Goal: Task Accomplishment & Management: Manage account settings

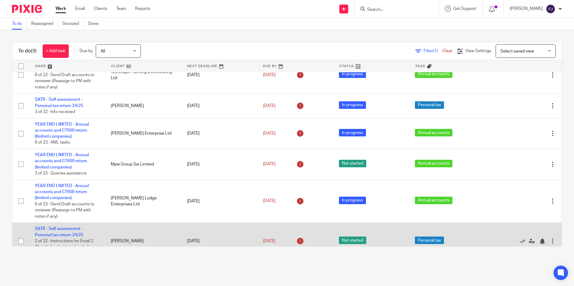
scroll to position [116, 0]
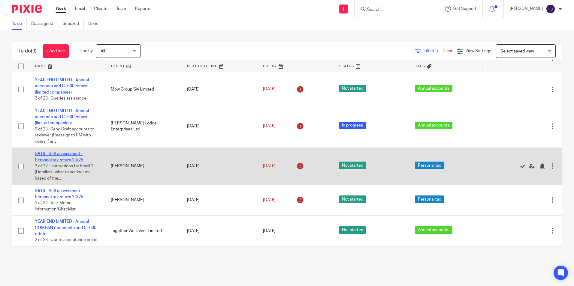
click at [50, 159] on link "SATR - Self assessment - Personal tax return 24/25" at bounding box center [59, 157] width 48 height 10
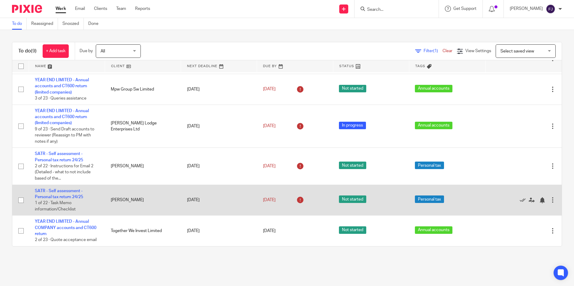
click at [60, 194] on td "SATR - Self assessment - Personal tax return 24/25 1 of 22 · Task Memo informat…" at bounding box center [67, 200] width 76 height 31
click at [62, 197] on link "SATR - Self assessment - Personal tax return 24/25" at bounding box center [59, 194] width 48 height 10
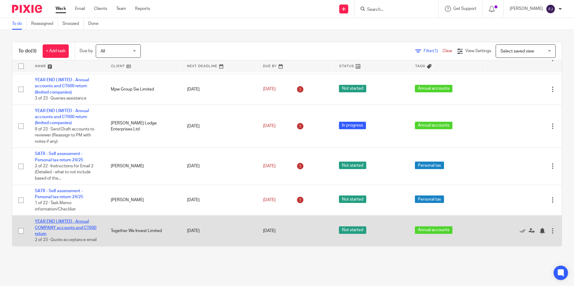
click at [64, 220] on link "YEAR END LIMITED - Annual COMPANY accounts and CT600 return" at bounding box center [66, 228] width 62 height 17
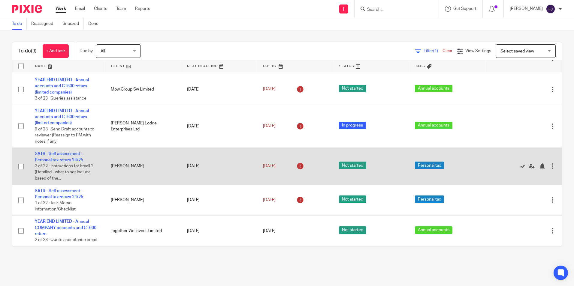
scroll to position [0, 0]
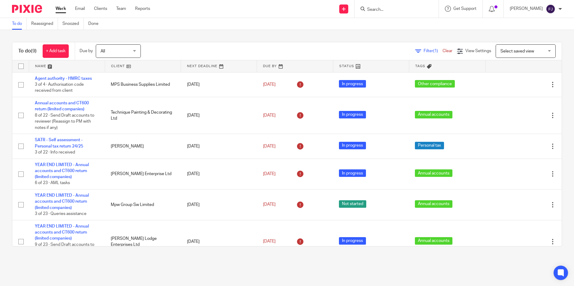
click at [62, 10] on link "Work" at bounding box center [61, 9] width 11 height 6
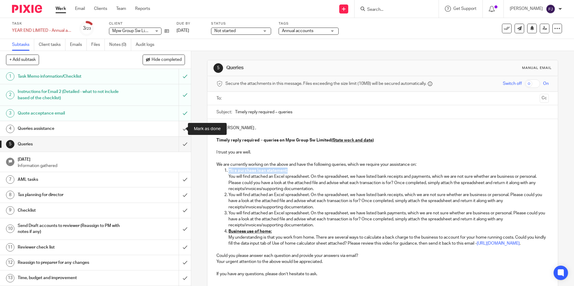
click at [178, 129] on input "submit" at bounding box center [95, 128] width 191 height 15
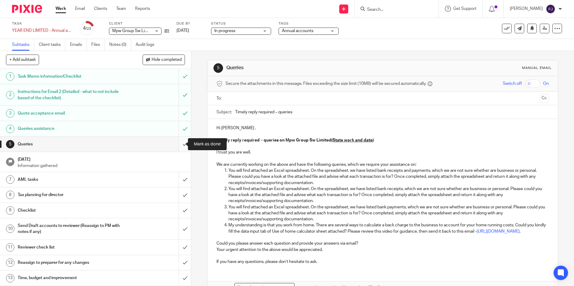
click at [178, 144] on input "submit" at bounding box center [95, 144] width 191 height 15
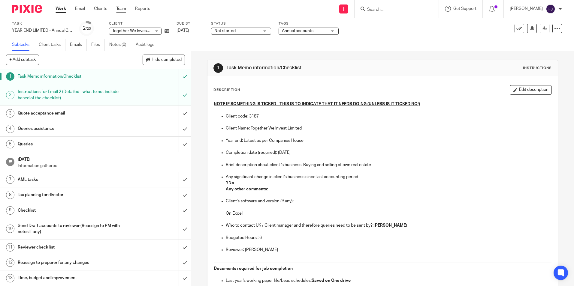
click at [120, 6] on link "Team" at bounding box center [121, 9] width 10 height 6
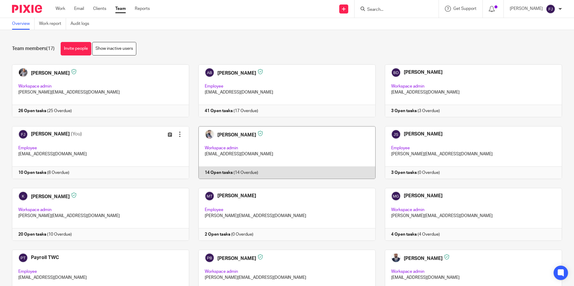
click at [224, 137] on link at bounding box center [282, 152] width 186 height 53
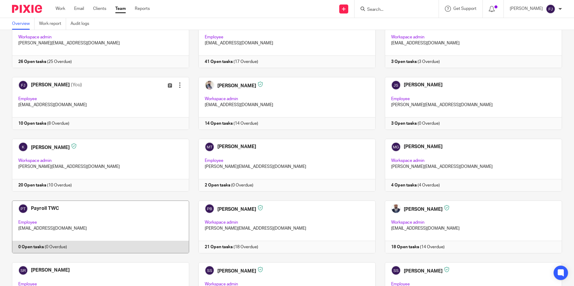
scroll to position [90, 0]
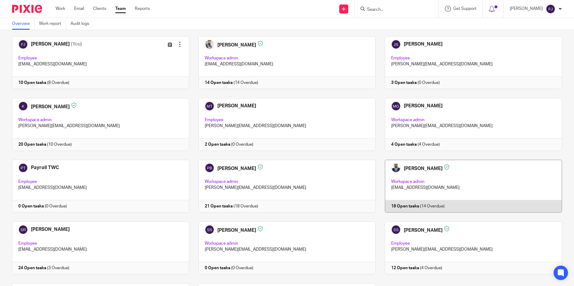
click at [403, 167] on link at bounding box center [468, 186] width 186 height 53
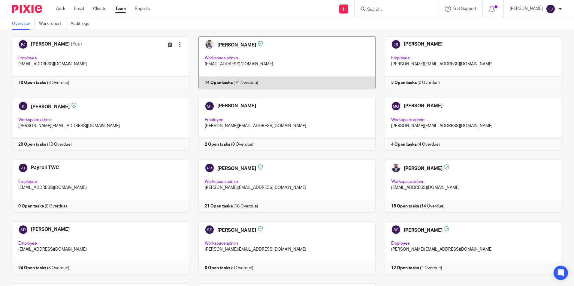
click at [227, 44] on link at bounding box center [282, 62] width 186 height 53
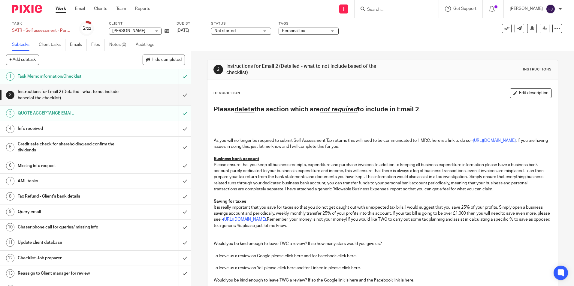
click at [242, 29] on span "Not started" at bounding box center [236, 31] width 45 height 6
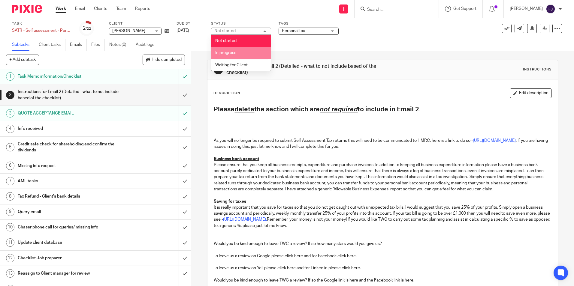
click at [230, 55] on span "In progress" at bounding box center [225, 53] width 21 height 4
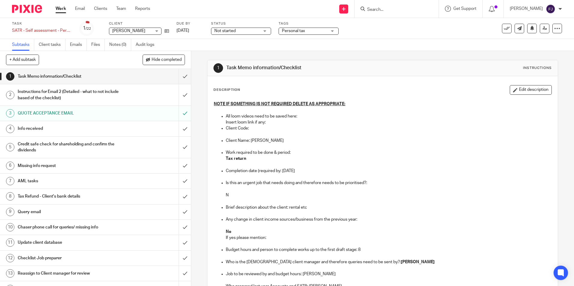
drag, startPoint x: 257, startPoint y: 30, endPoint x: 239, endPoint y: 44, distance: 22.7
click at [255, 31] on span "Not started" at bounding box center [236, 31] width 45 height 6
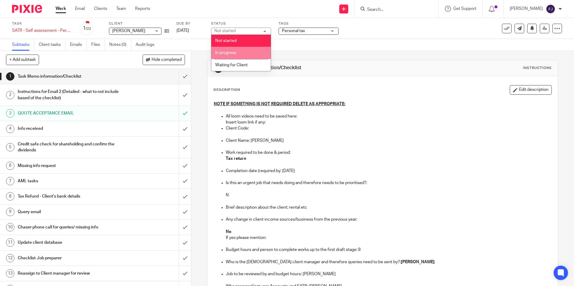
click at [229, 57] on li "In progress" at bounding box center [240, 53] width 59 height 12
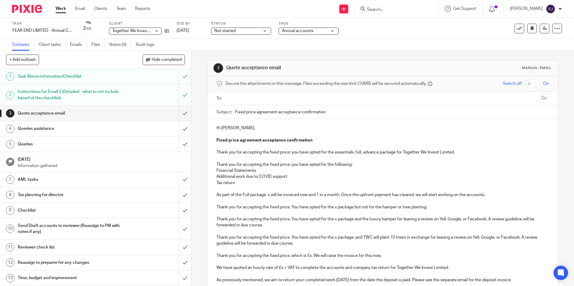
click at [248, 32] on span "Not started" at bounding box center [236, 31] width 45 height 6
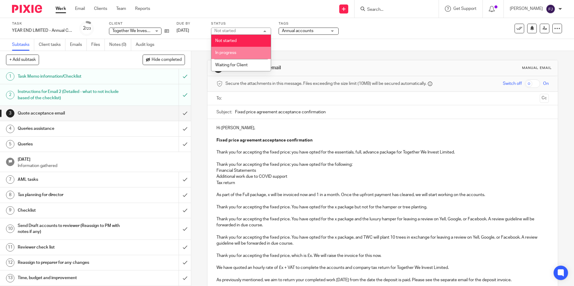
click at [228, 55] on li "In progress" at bounding box center [240, 53] width 59 height 12
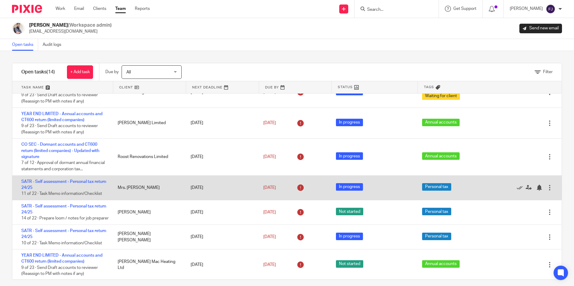
scroll to position [150, 0]
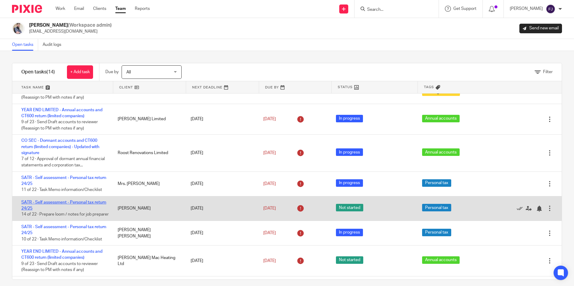
click at [83, 202] on link "SATR - Self assessment - Personal tax return 24/25" at bounding box center [63, 205] width 85 height 10
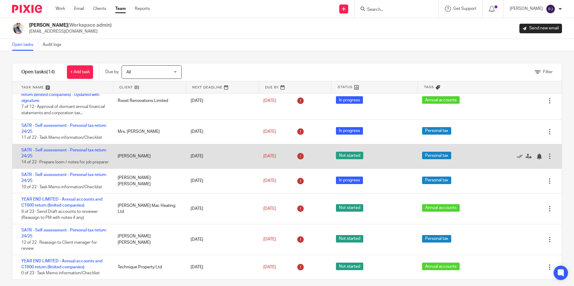
scroll to position [208, 0]
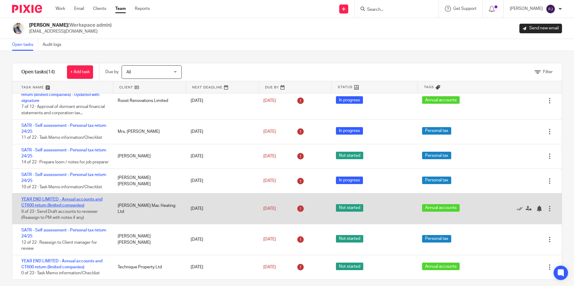
click at [80, 205] on link "YEAR END LIMITED - Annual accounts and CT600 return (limited companies)" at bounding box center [61, 202] width 81 height 10
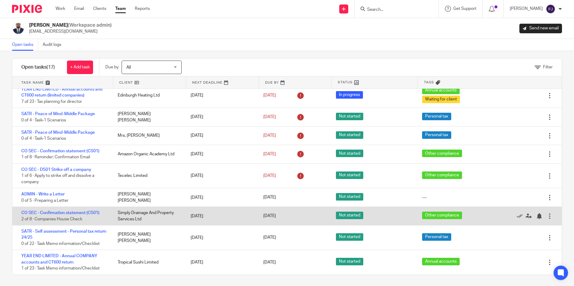
scroll to position [6, 0]
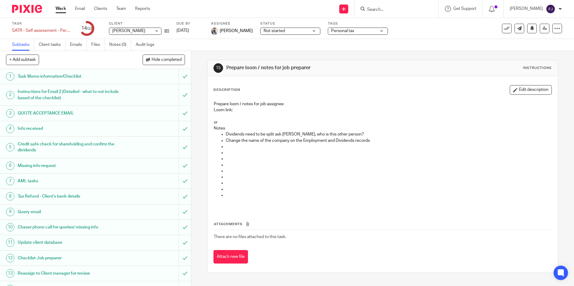
click at [299, 30] on div "Not started Not started" at bounding box center [290, 31] width 60 height 7
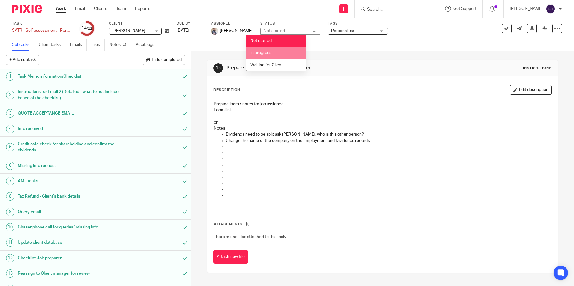
click at [268, 55] on li "In progress" at bounding box center [275, 53] width 59 height 12
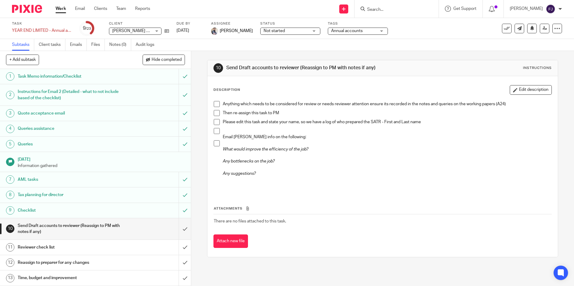
click at [285, 34] on span "Not started" at bounding box center [286, 31] width 45 height 6
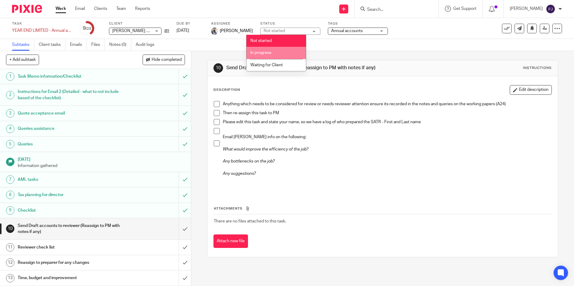
click at [269, 52] on span "In progress" at bounding box center [260, 53] width 21 height 4
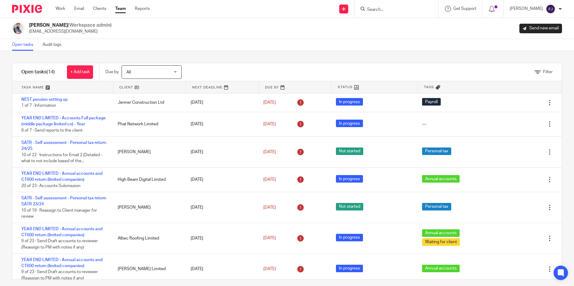
scroll to position [208, 0]
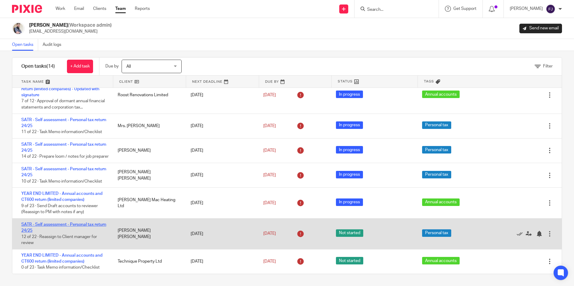
click at [56, 224] on link "SATR - Self assessment - Personal tax return 24/25" at bounding box center [63, 228] width 85 height 10
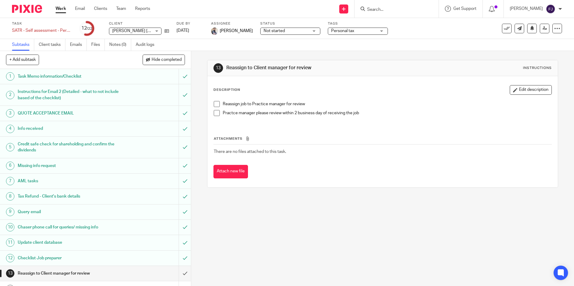
click at [287, 31] on span "Not started" at bounding box center [286, 31] width 45 height 6
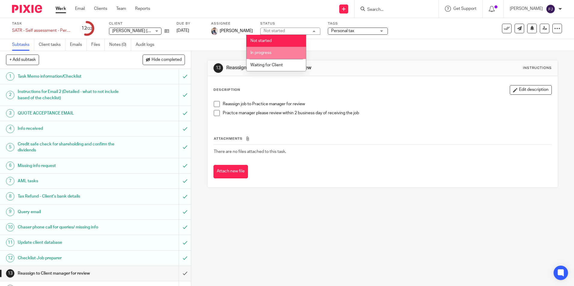
click at [266, 52] on span "In progress" at bounding box center [260, 53] width 21 height 4
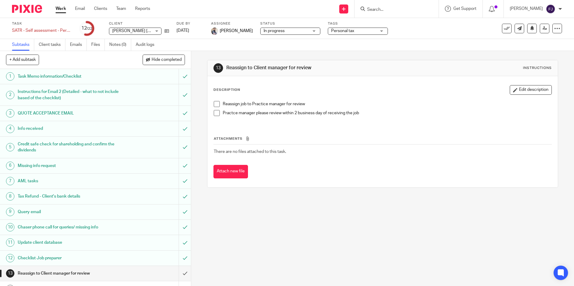
click at [406, 27] on div "Task SATR - Self assessment - Personal tax return 24/25 Save SATR - Self assess…" at bounding box center [241, 28] width 458 height 14
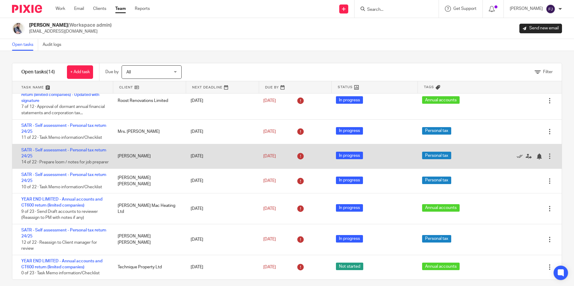
scroll to position [28, 0]
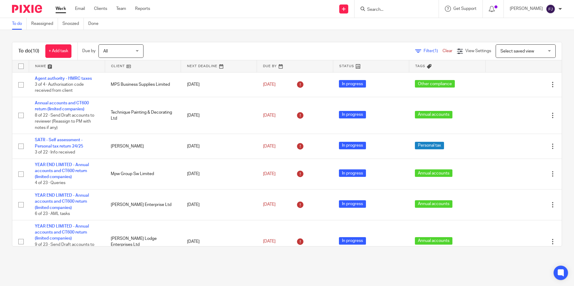
scroll to position [146, 0]
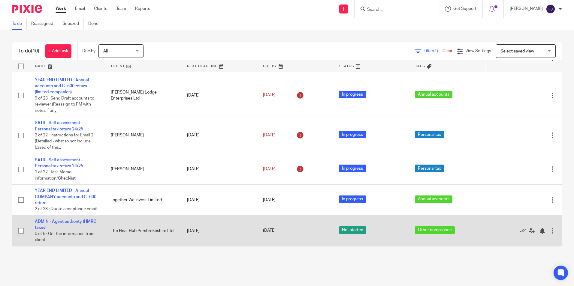
click at [64, 222] on link "ADMIN - Agent authority (HMRC taxes)" at bounding box center [66, 225] width 62 height 10
click at [43, 222] on link "ADMIN - Agent authority (HMRC taxes)" at bounding box center [66, 225] width 62 height 10
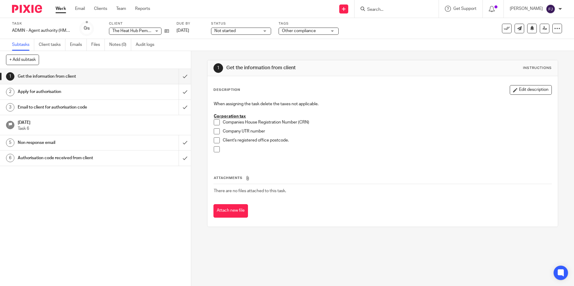
click at [215, 124] on span at bounding box center [217, 122] width 6 height 6
click at [216, 133] on span at bounding box center [217, 131] width 6 height 6
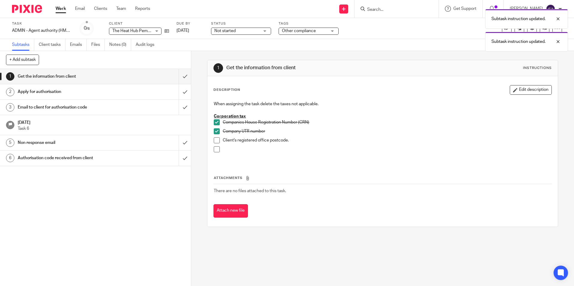
click at [214, 140] on span at bounding box center [217, 140] width 6 height 6
click at [179, 77] on input "submit" at bounding box center [95, 76] width 191 height 15
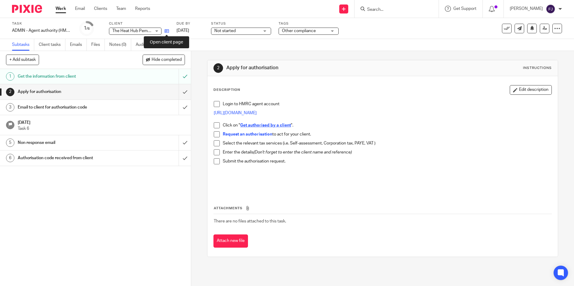
click at [165, 31] on icon at bounding box center [166, 31] width 5 height 5
drag, startPoint x: 215, startPoint y: 105, endPoint x: 215, endPoint y: 115, distance: 9.3
click at [215, 105] on span at bounding box center [217, 104] width 6 height 6
click at [215, 125] on span at bounding box center [217, 125] width 6 height 6
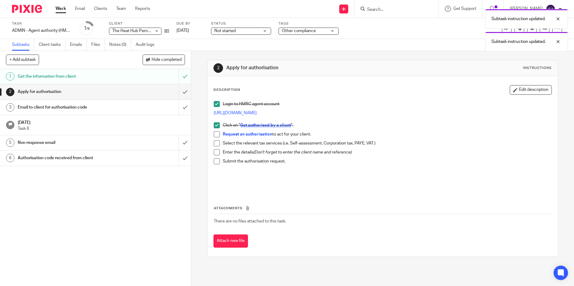
click at [216, 135] on span at bounding box center [217, 134] width 6 height 6
click at [217, 142] on span at bounding box center [217, 143] width 6 height 6
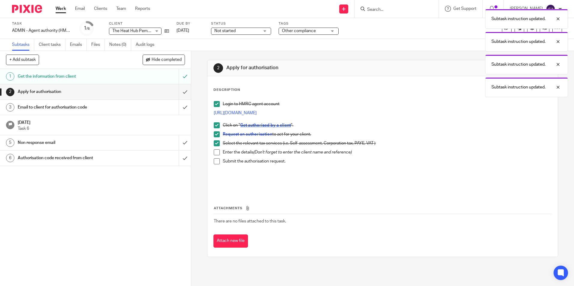
click at [216, 152] on span at bounding box center [217, 152] width 6 height 6
click at [217, 161] on span at bounding box center [217, 161] width 6 height 6
click at [177, 93] on input "submit" at bounding box center [95, 91] width 191 height 15
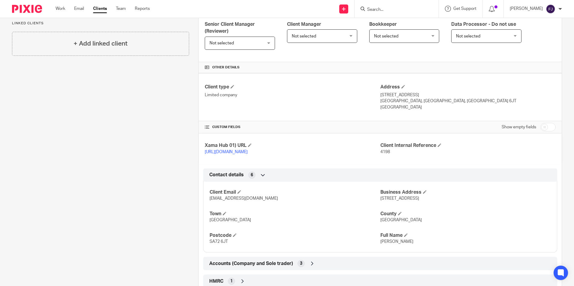
scroll to position [150, 0]
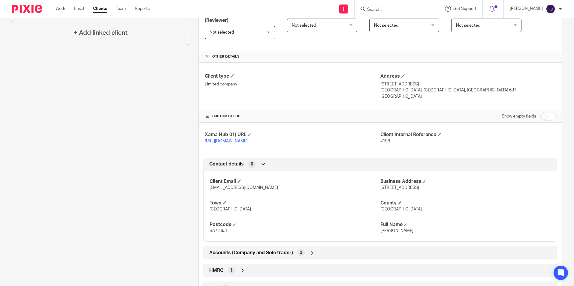
click at [541, 115] on input "checkbox" at bounding box center [547, 116] width 15 height 8
checkbox input "true"
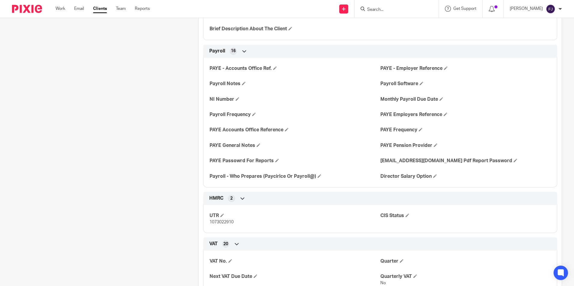
scroll to position [630, 0]
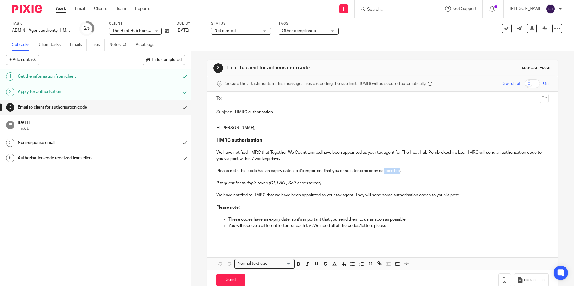
drag, startPoint x: 385, startPoint y: 171, endPoint x: 400, endPoint y: 171, distance: 15.0
click at [400, 171] on p "Please note this code has an expiry date, so it's important that you send it to…" at bounding box center [382, 171] width 332 height 6
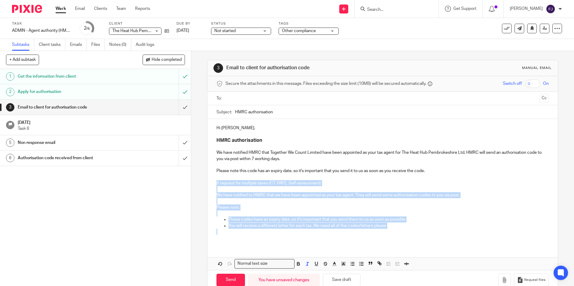
drag, startPoint x: 384, startPoint y: 227, endPoint x: 213, endPoint y: 182, distance: 177.3
click at [213, 182] on div "Hi Lee, HMRC authorisation We have notified HMRC that Together We Count Limited…" at bounding box center [382, 182] width 350 height 126
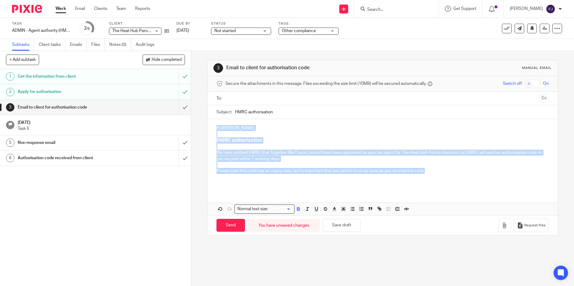
drag, startPoint x: 444, startPoint y: 174, endPoint x: 205, endPoint y: 127, distance: 243.7
click at [205, 127] on div "3 Email to client for authorisation code Manual email Secure the attachments in…" at bounding box center [382, 168] width 383 height 235
copy div "Hi Lee, HMRC authorisation We have notified HMRC that Together We Count Limited…"
drag, startPoint x: 372, startPoint y: 161, endPoint x: 368, endPoint y: 160, distance: 3.8
click at [372, 161] on p "We have notified HMRC that Together We Count Limited have been appointed as you…" at bounding box center [382, 156] width 332 height 12
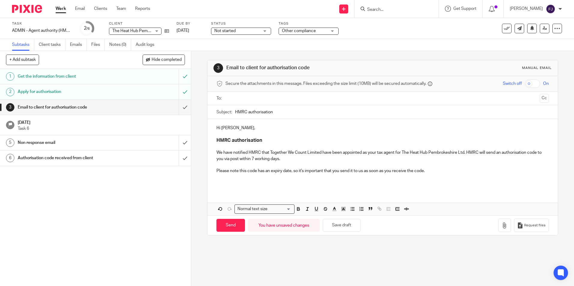
drag, startPoint x: 439, startPoint y: 182, endPoint x: 436, endPoint y: 177, distance: 6.2
click at [438, 180] on p at bounding box center [382, 183] width 332 height 6
drag, startPoint x: 323, startPoint y: 170, endPoint x: 219, endPoint y: 170, distance: 104.1
click at [209, 172] on div "Hi Lee, HMRC authorisation We have notified HMRC that Together We Count Limited…" at bounding box center [382, 155] width 350 height 72
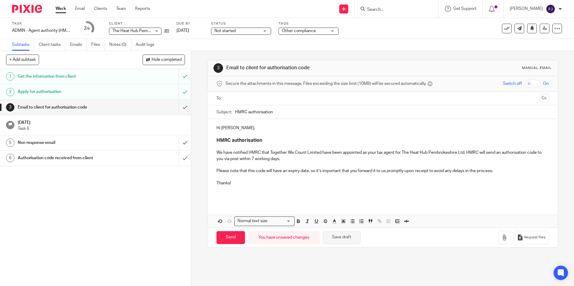
click at [338, 239] on button "Save draft" at bounding box center [342, 237] width 38 height 13
drag, startPoint x: 244, startPoint y: 142, endPoint x: 293, endPoint y: 131, distance: 50.1
click at [293, 131] on p "Hi Lee," at bounding box center [382, 128] width 332 height 6
click at [266, 141] on h3 "HMRC authorisation" at bounding box center [382, 140] width 332 height 6
click at [334, 237] on button "Save draft" at bounding box center [342, 237] width 38 height 13
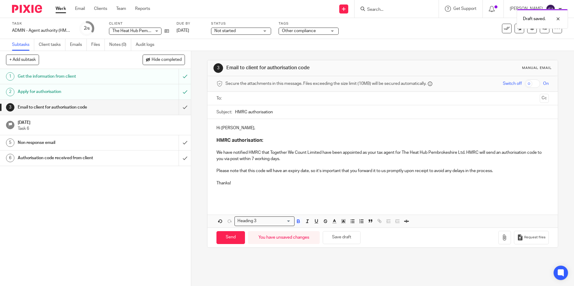
click at [254, 100] on input "text" at bounding box center [381, 98] width 309 height 7
click at [540, 101] on button "Cc" at bounding box center [544, 99] width 9 height 9
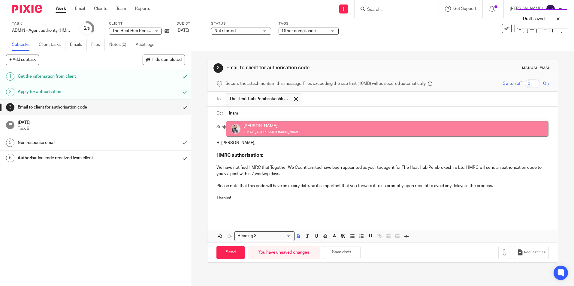
type input "Inam"
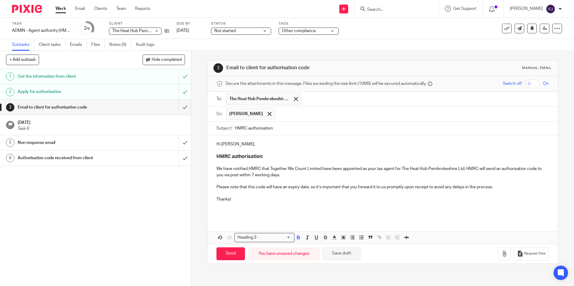
click at [343, 254] on button "Save draft" at bounding box center [342, 254] width 38 height 13
click at [231, 254] on input "Send" at bounding box center [230, 254] width 29 height 13
type input "Sent"
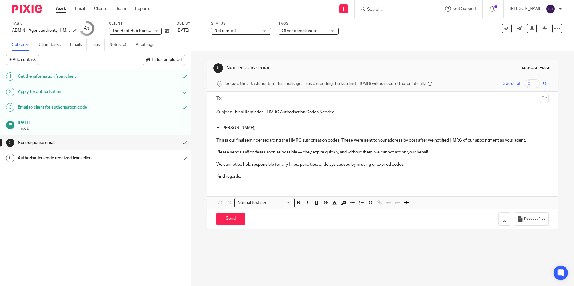
click at [31, 30] on div "ADMIN - Agent authority (HMRC taxes) Save ADMIN - Agent authority (HMRC taxes)" at bounding box center [42, 31] width 60 height 6
